Goal: Information Seeking & Learning: Understand process/instructions

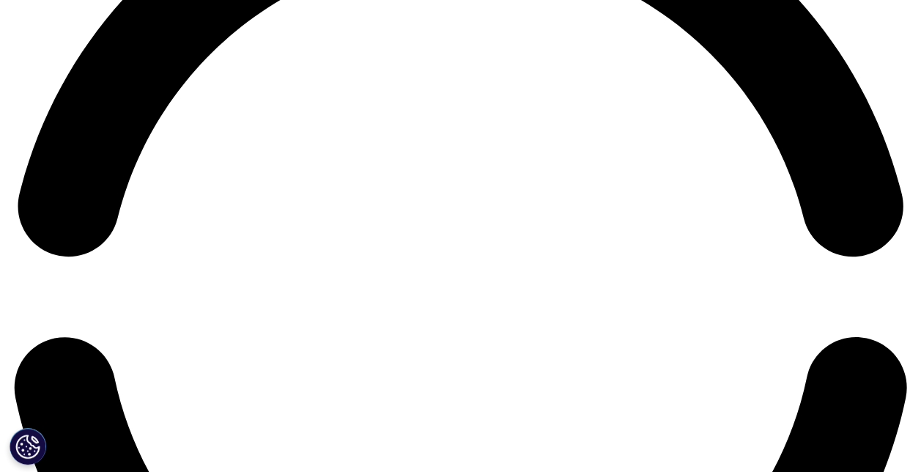
scroll to position [2196, 0]
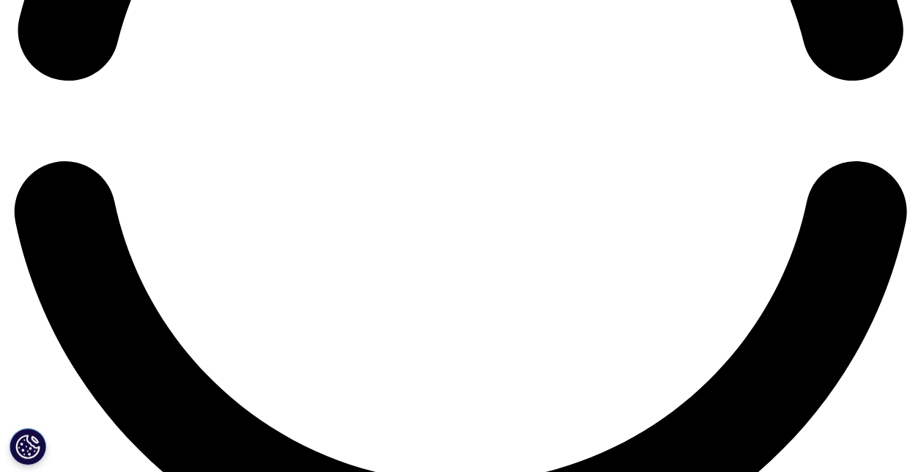
scroll to position [2196, 0]
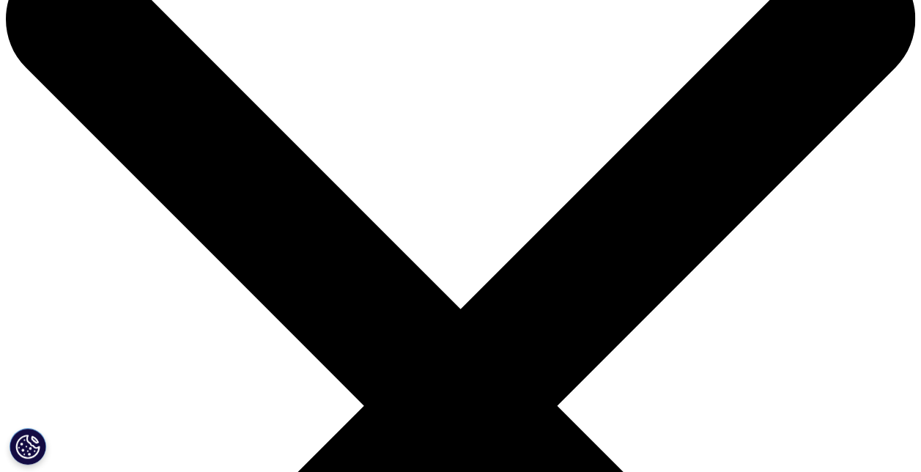
scroll to position [0, 0]
